Goal: Information Seeking & Learning: Learn about a topic

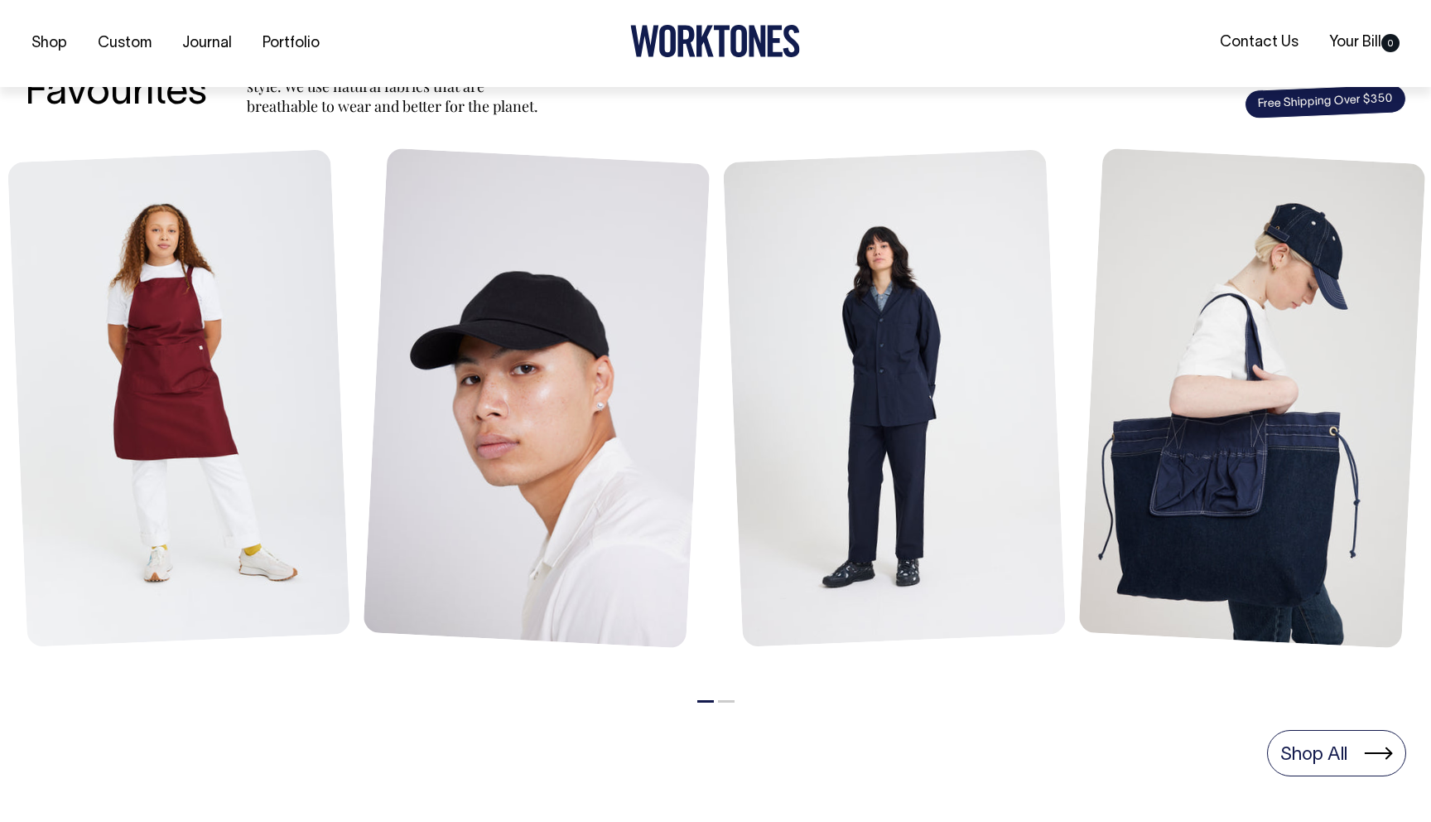
scroll to position [682, 0]
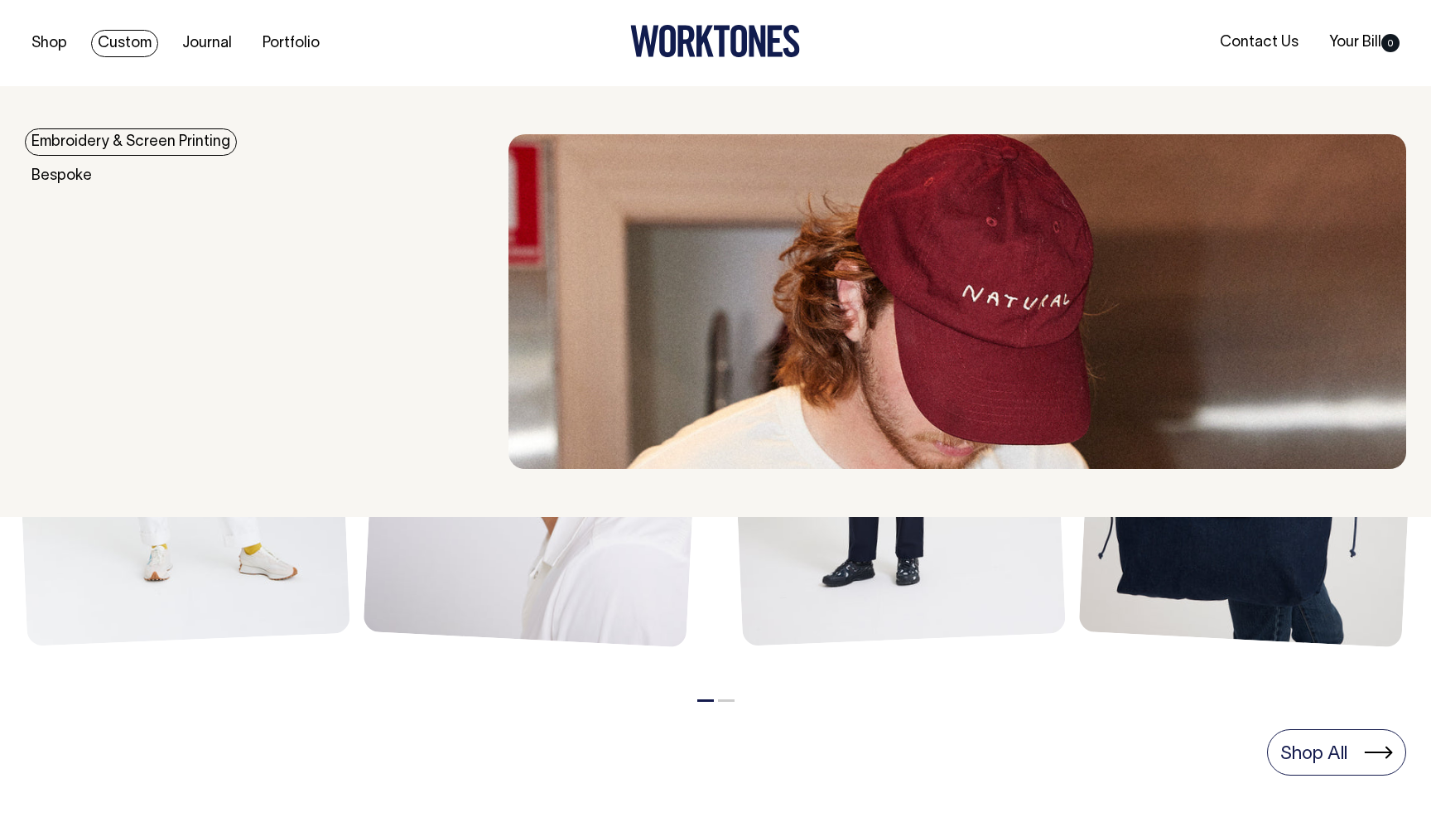
click at [128, 40] on link "Custom" at bounding box center [124, 43] width 67 height 27
